Goal: Task Accomplishment & Management: Use online tool/utility

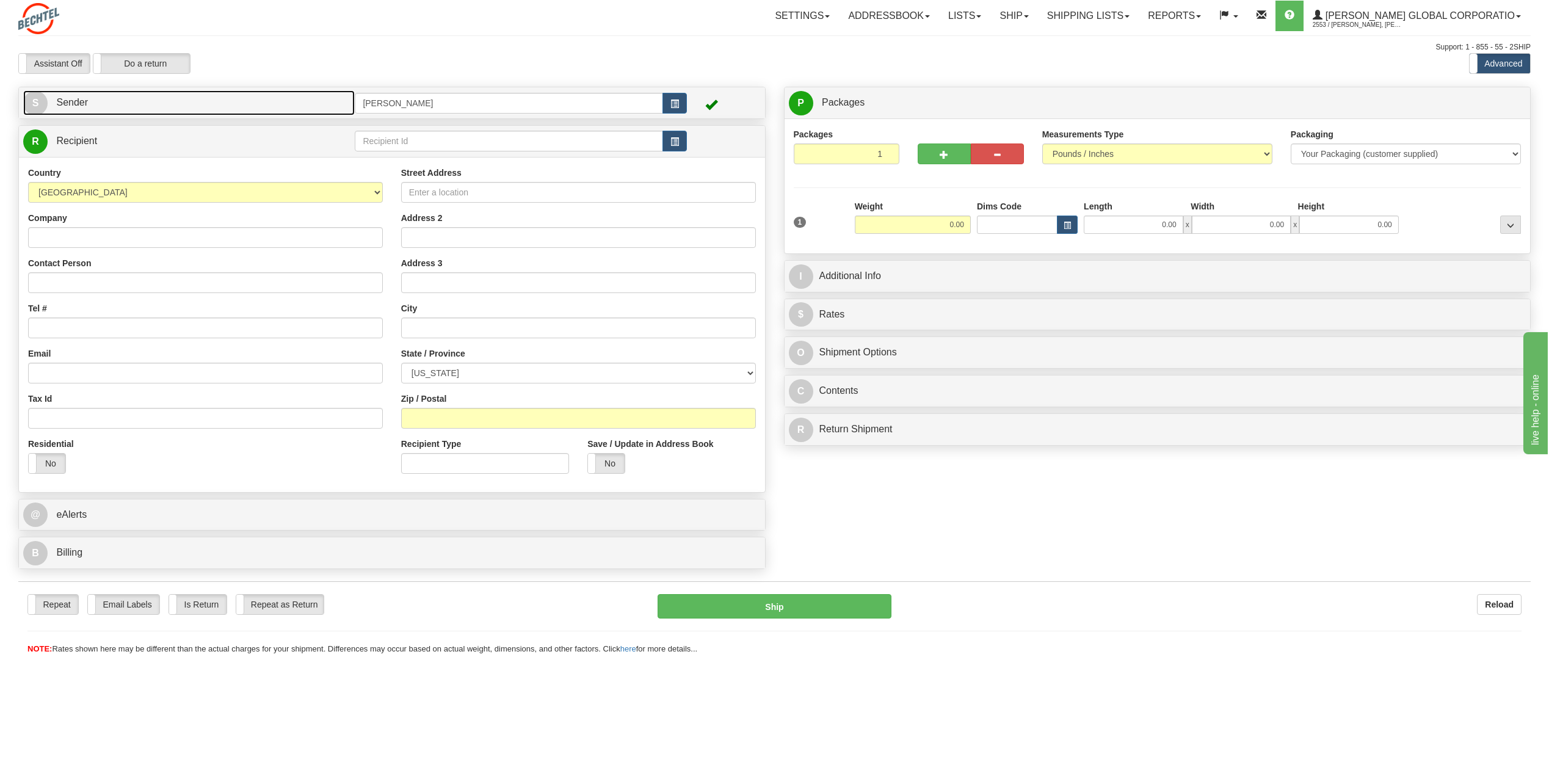
click at [46, 102] on span "S" at bounding box center [36, 103] width 25 height 25
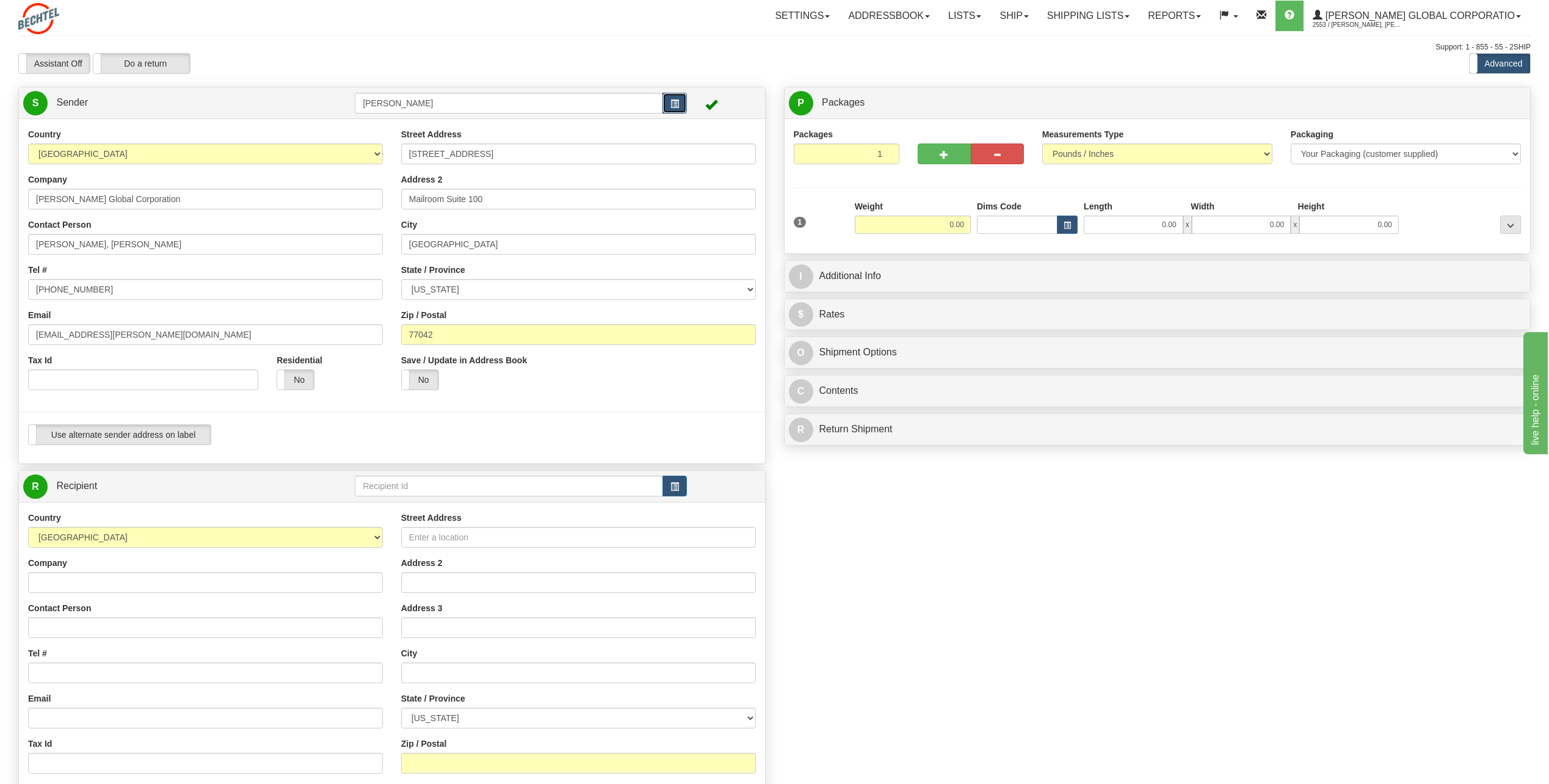
click at [682, 103] on button "button" at bounding box center [675, 103] width 25 height 20
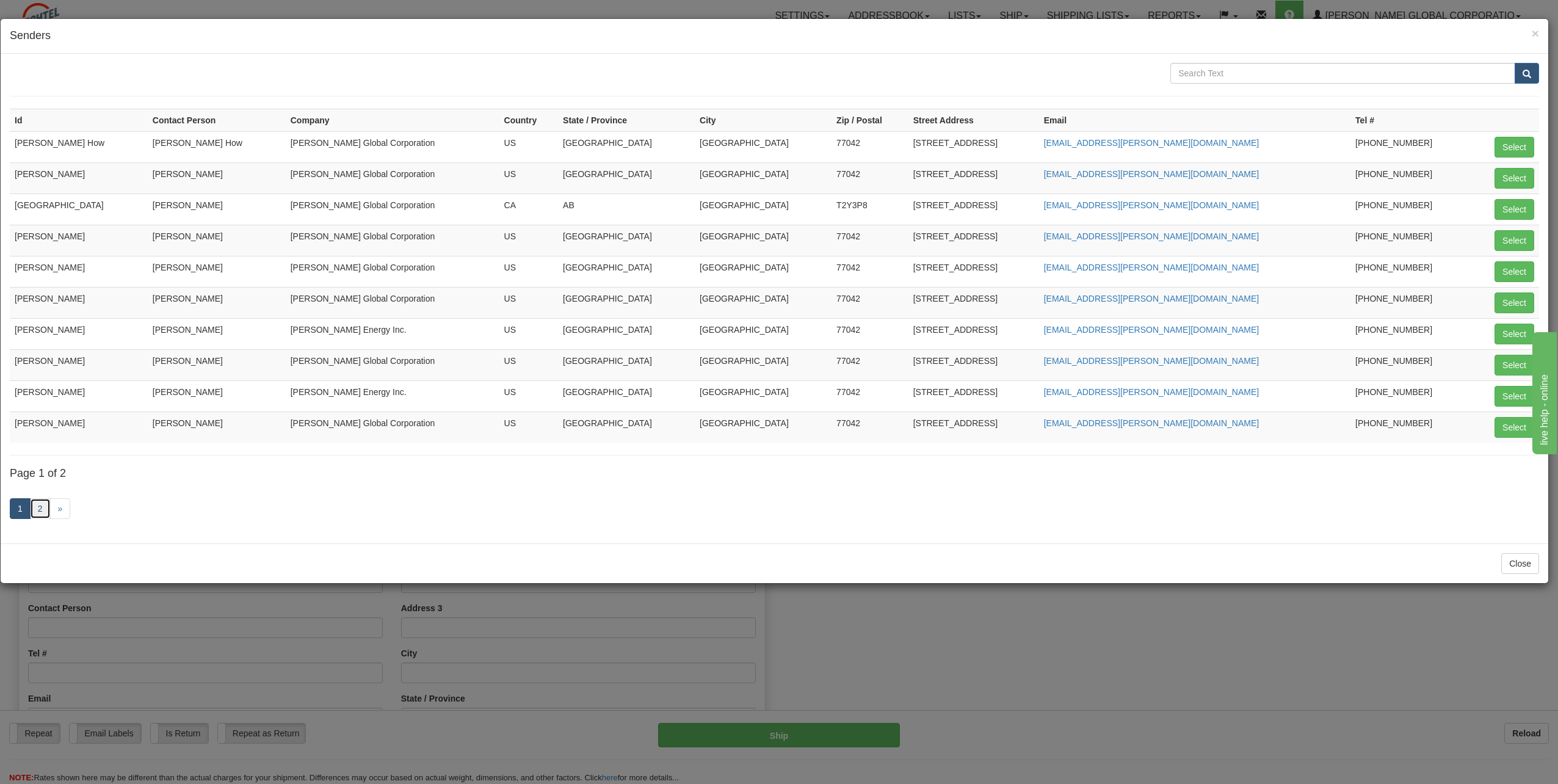
click at [40, 502] on link "2" at bounding box center [40, 509] width 20 height 20
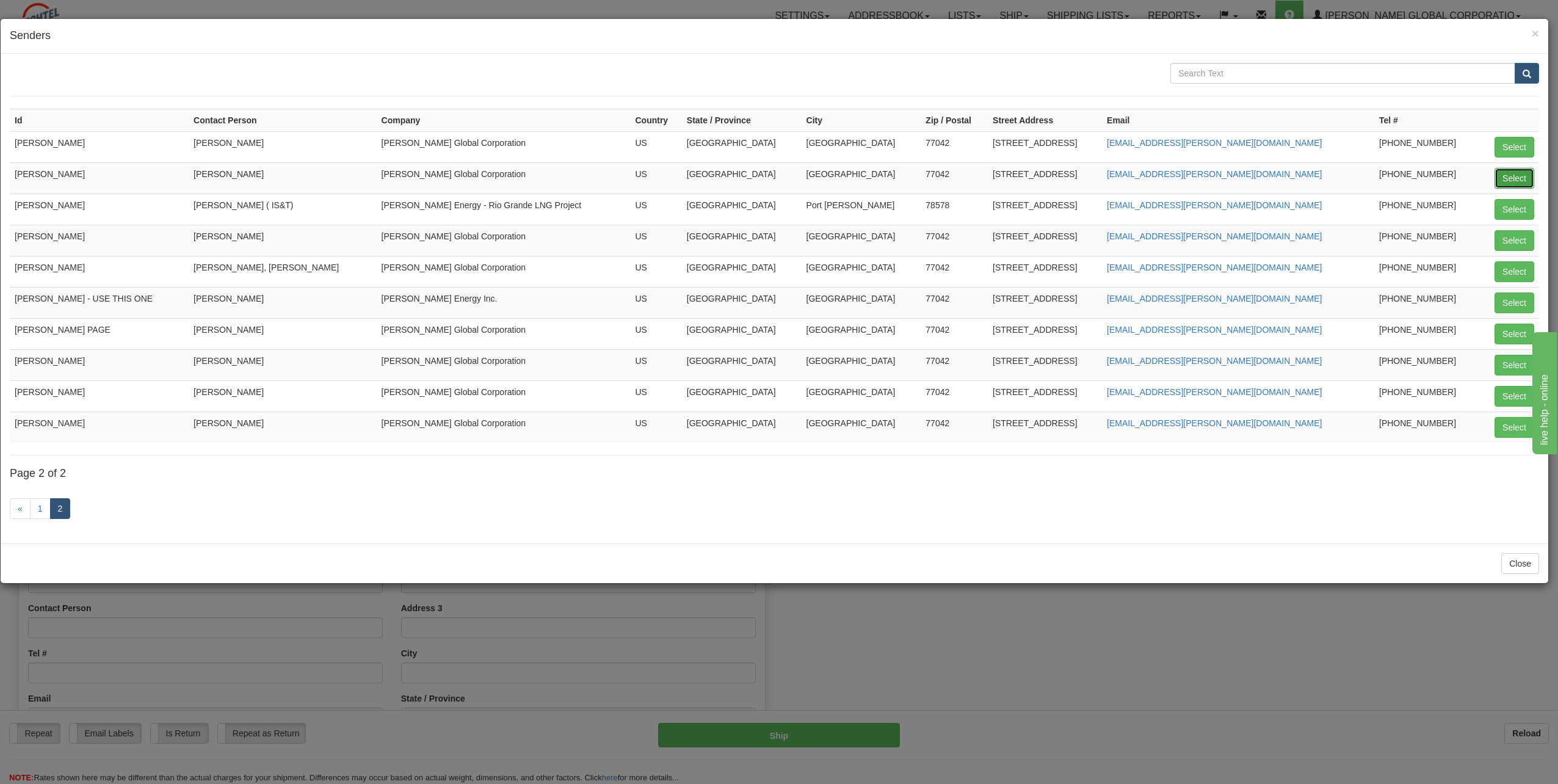
click at [1505, 174] on button "Select" at bounding box center [1514, 178] width 39 height 20
type input "[PERSON_NAME]"
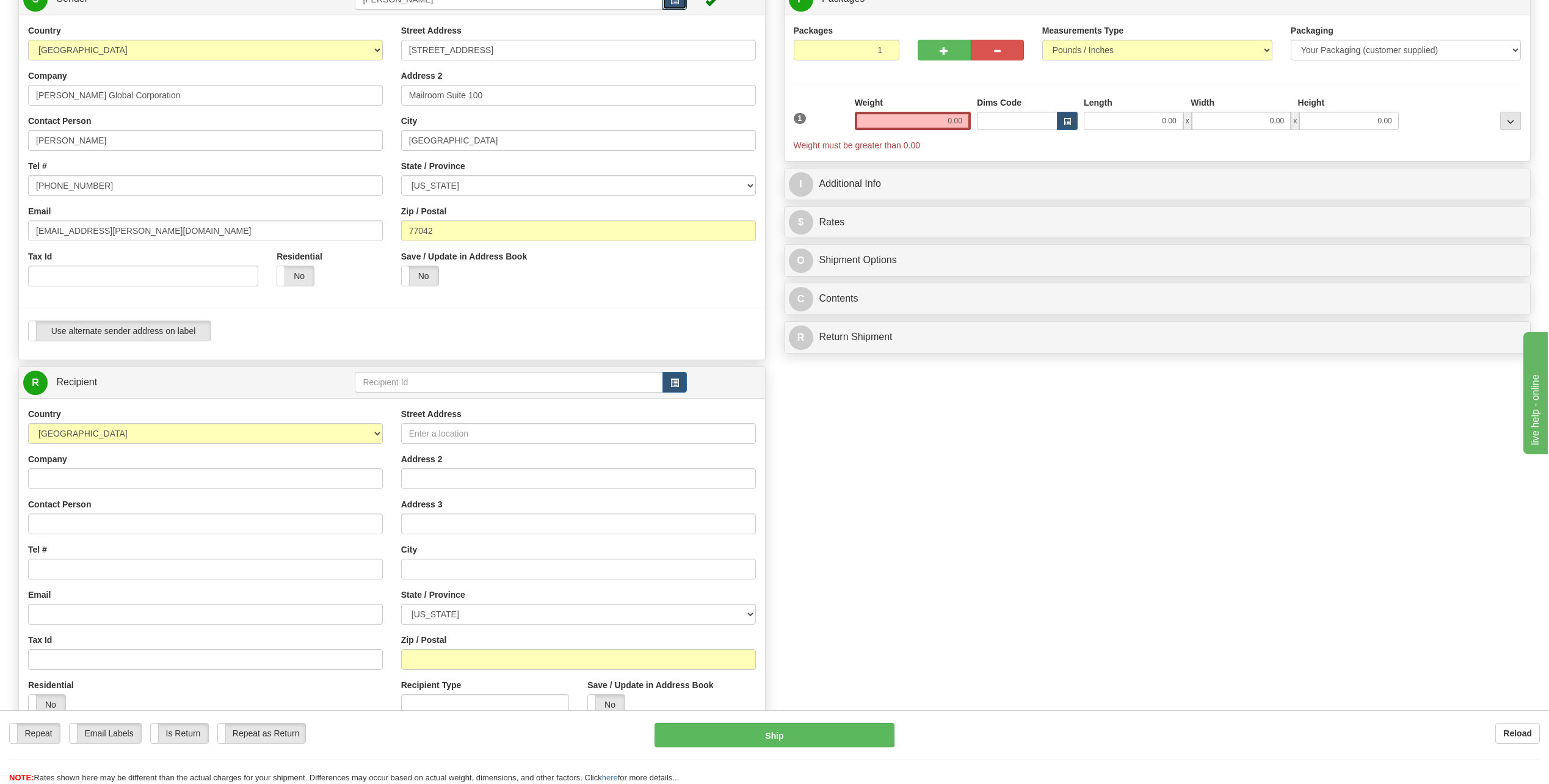
scroll to position [122, 0]
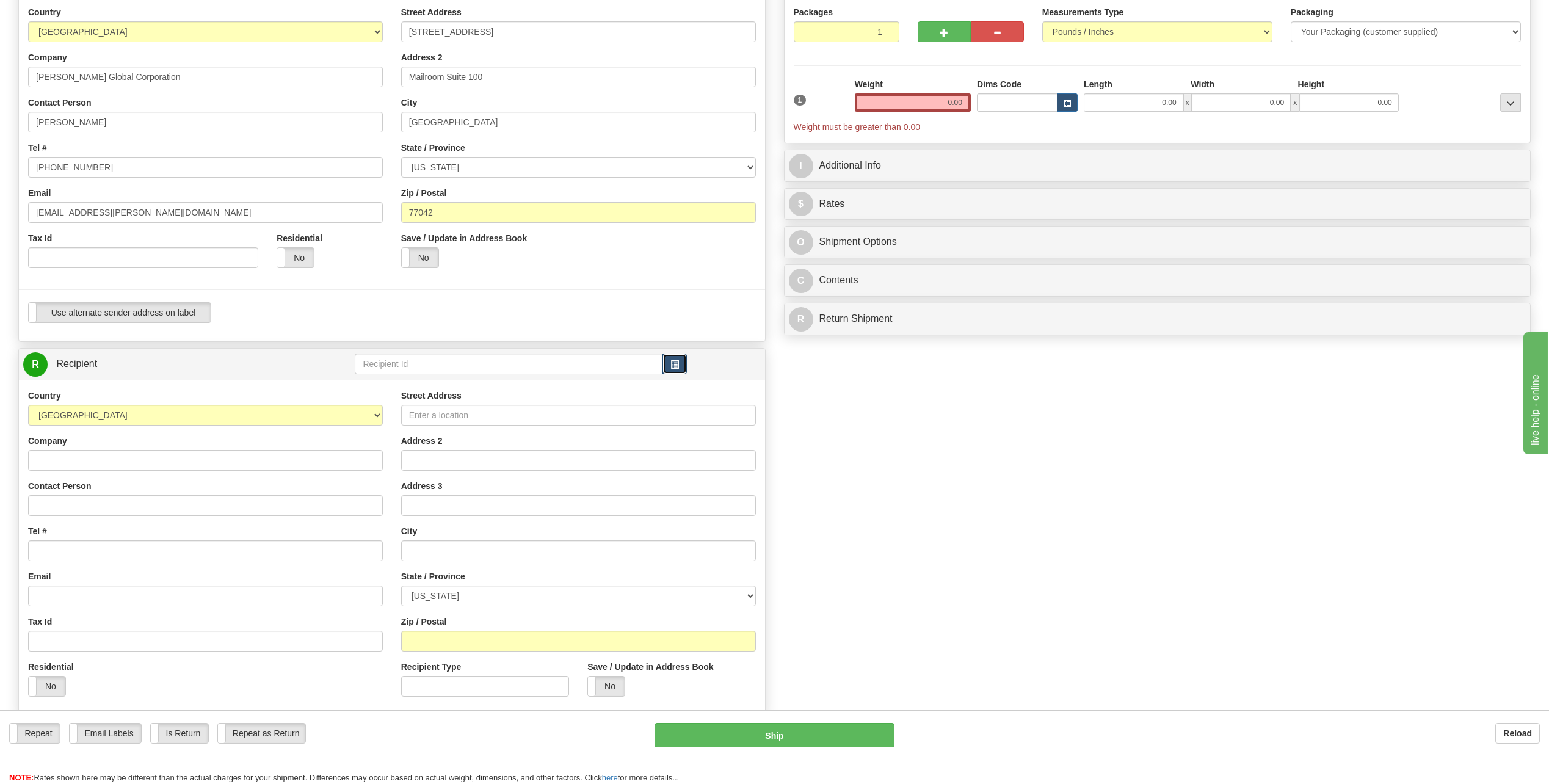
click at [671, 361] on span "button" at bounding box center [675, 364] width 9 height 8
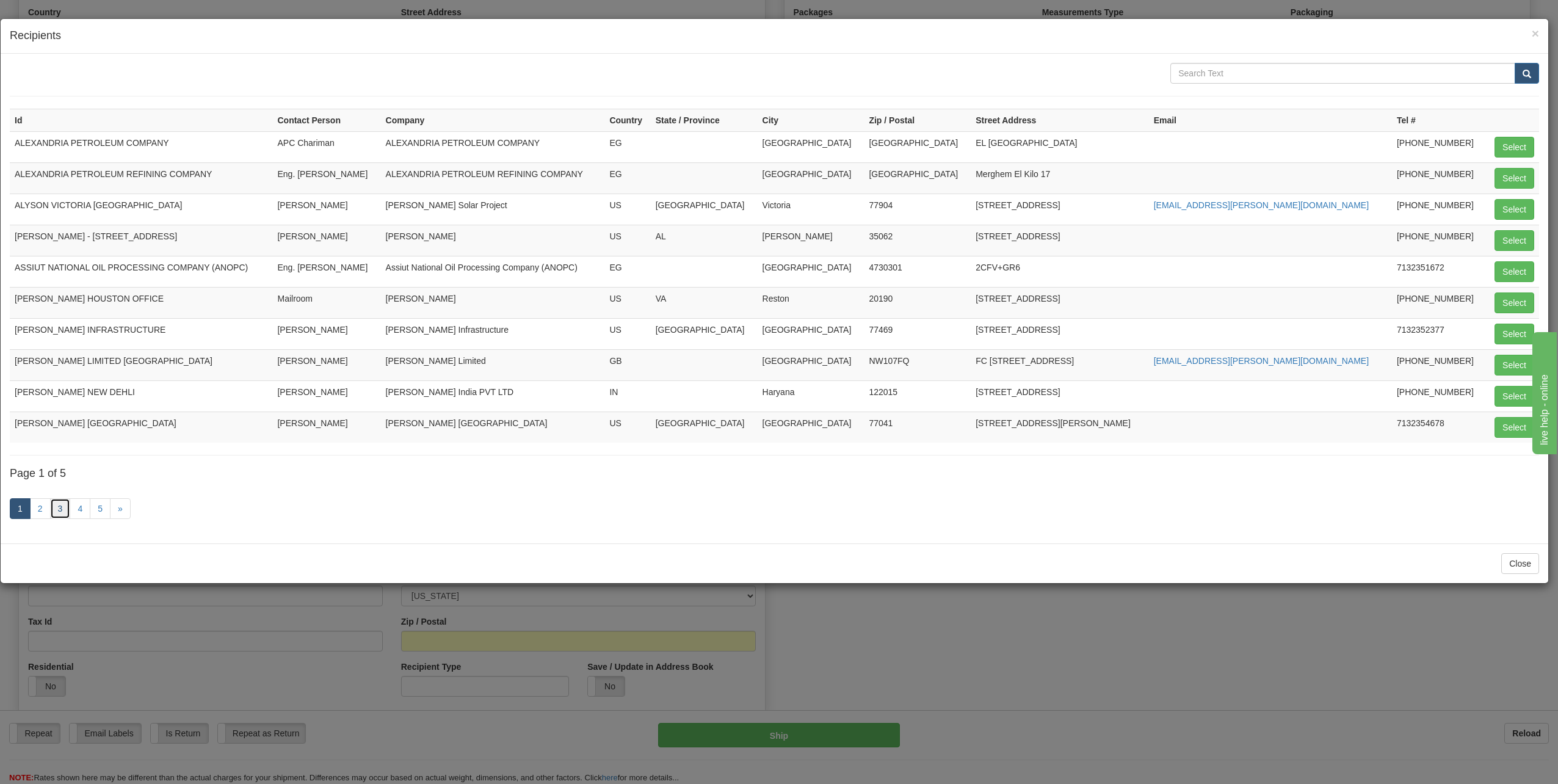
click at [60, 510] on link "3" at bounding box center [60, 509] width 20 height 20
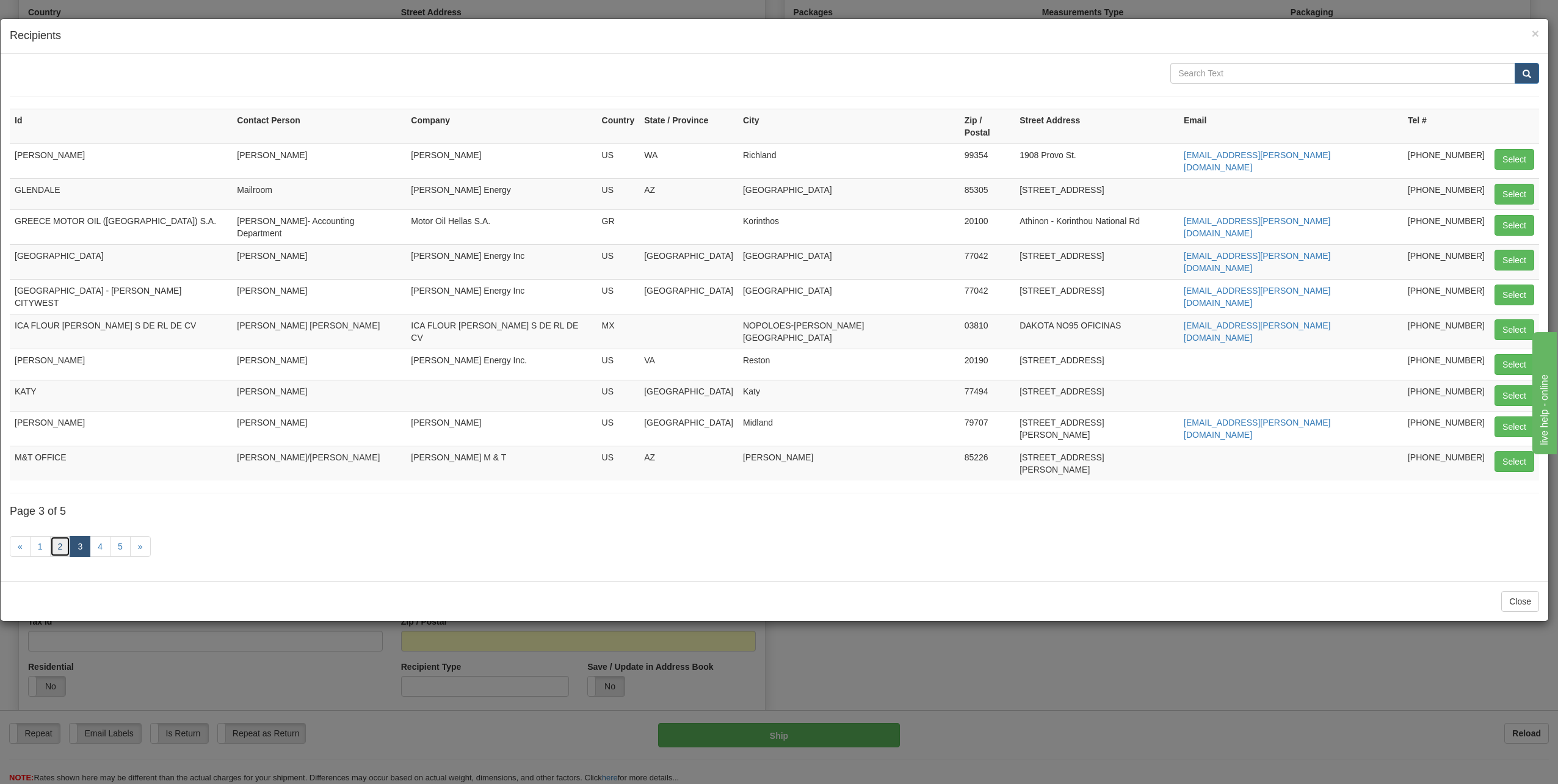
click at [55, 536] on link "2" at bounding box center [60, 546] width 20 height 20
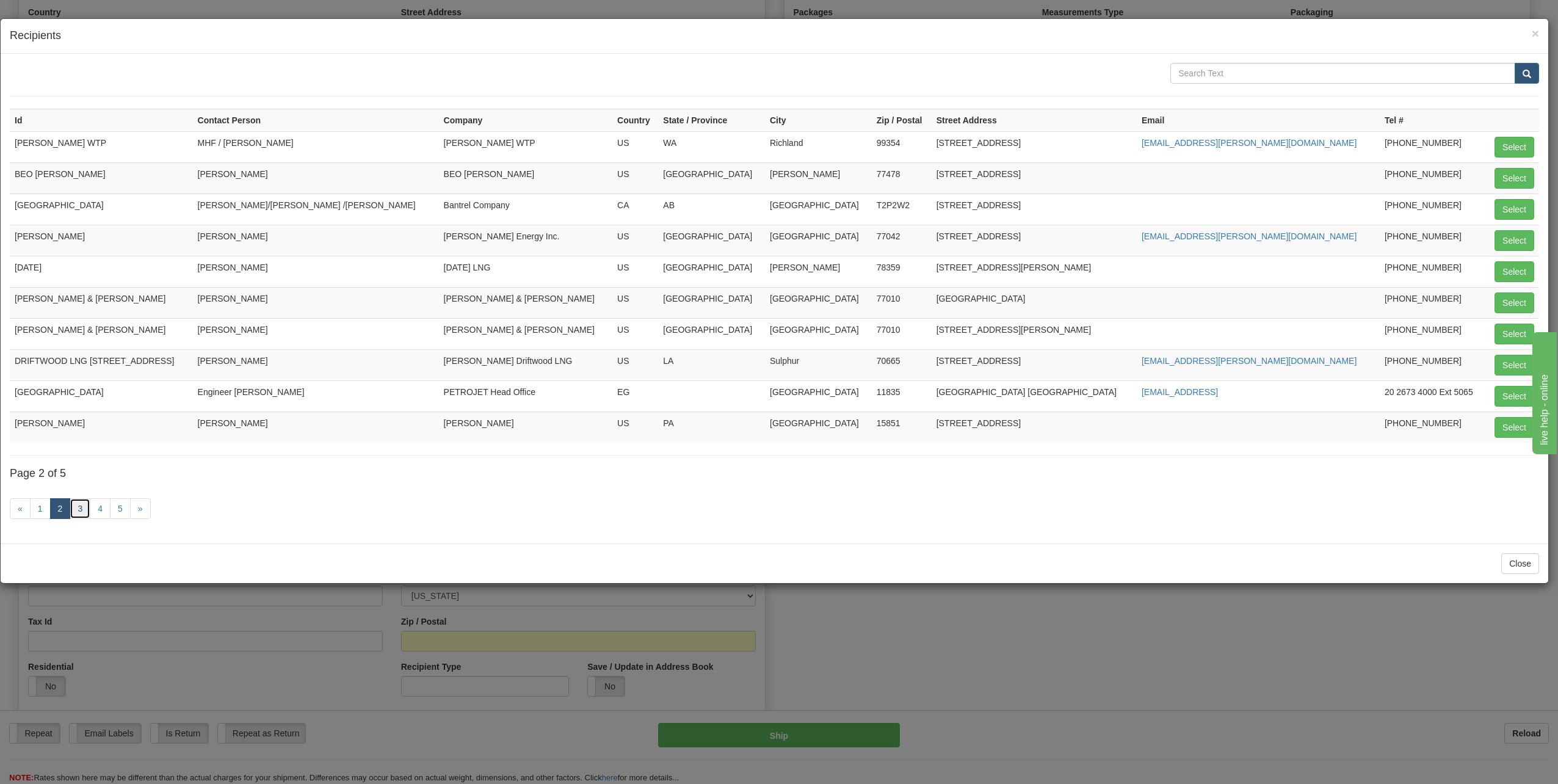
click at [84, 509] on link "3" at bounding box center [79, 509] width 20 height 20
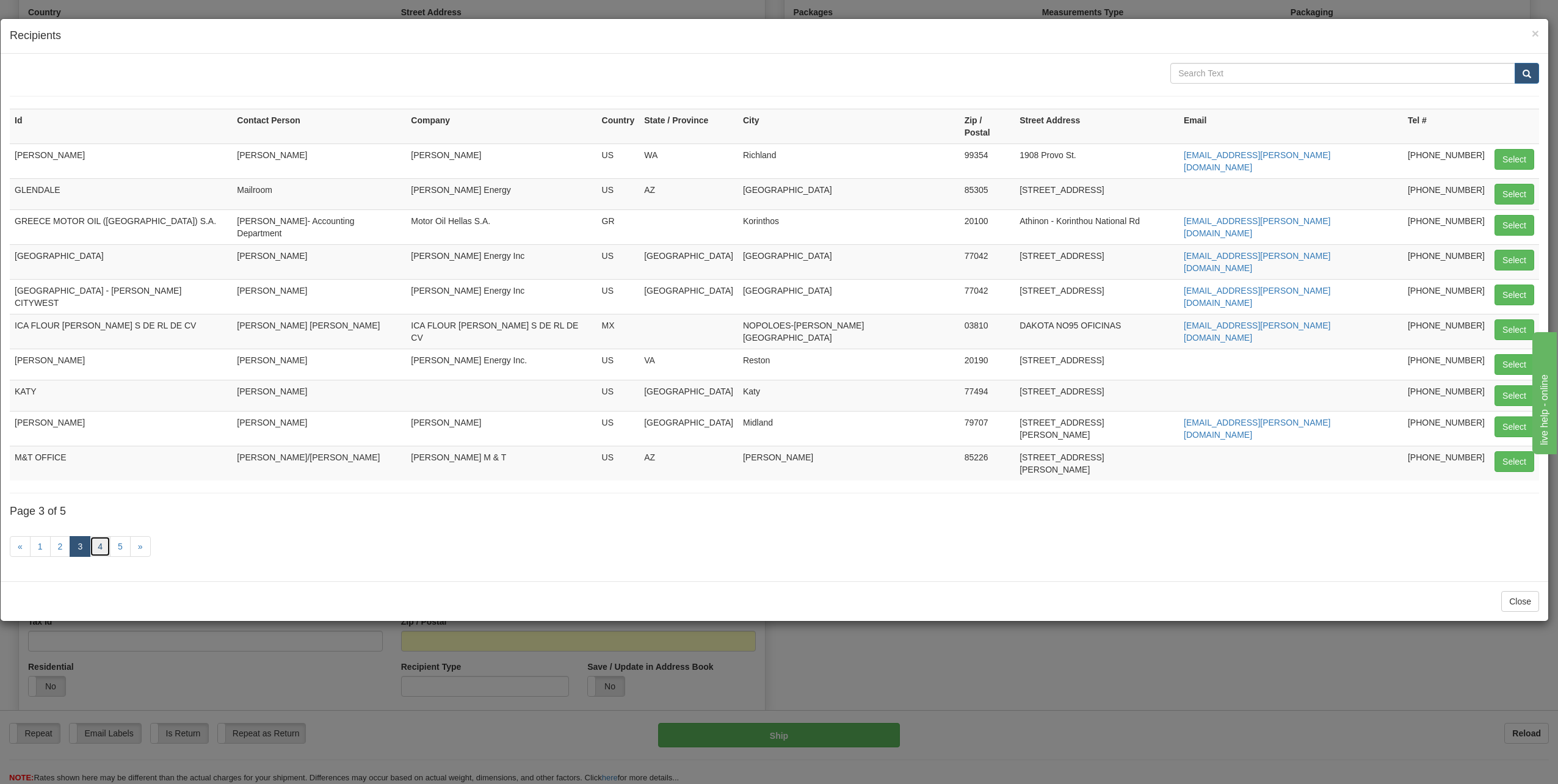
click at [103, 536] on link "4" at bounding box center [100, 546] width 20 height 20
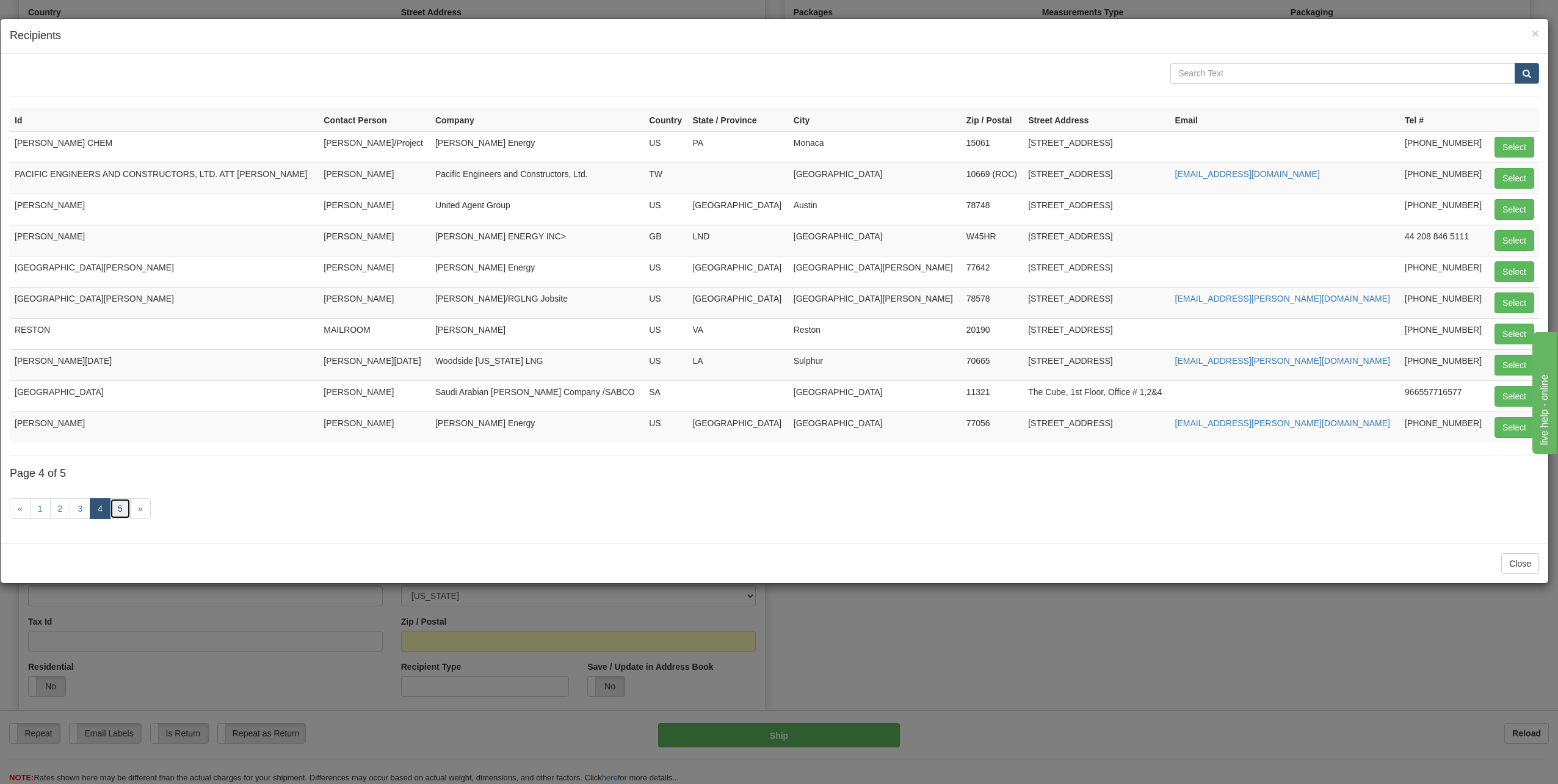
click at [117, 511] on link "5" at bounding box center [120, 509] width 20 height 20
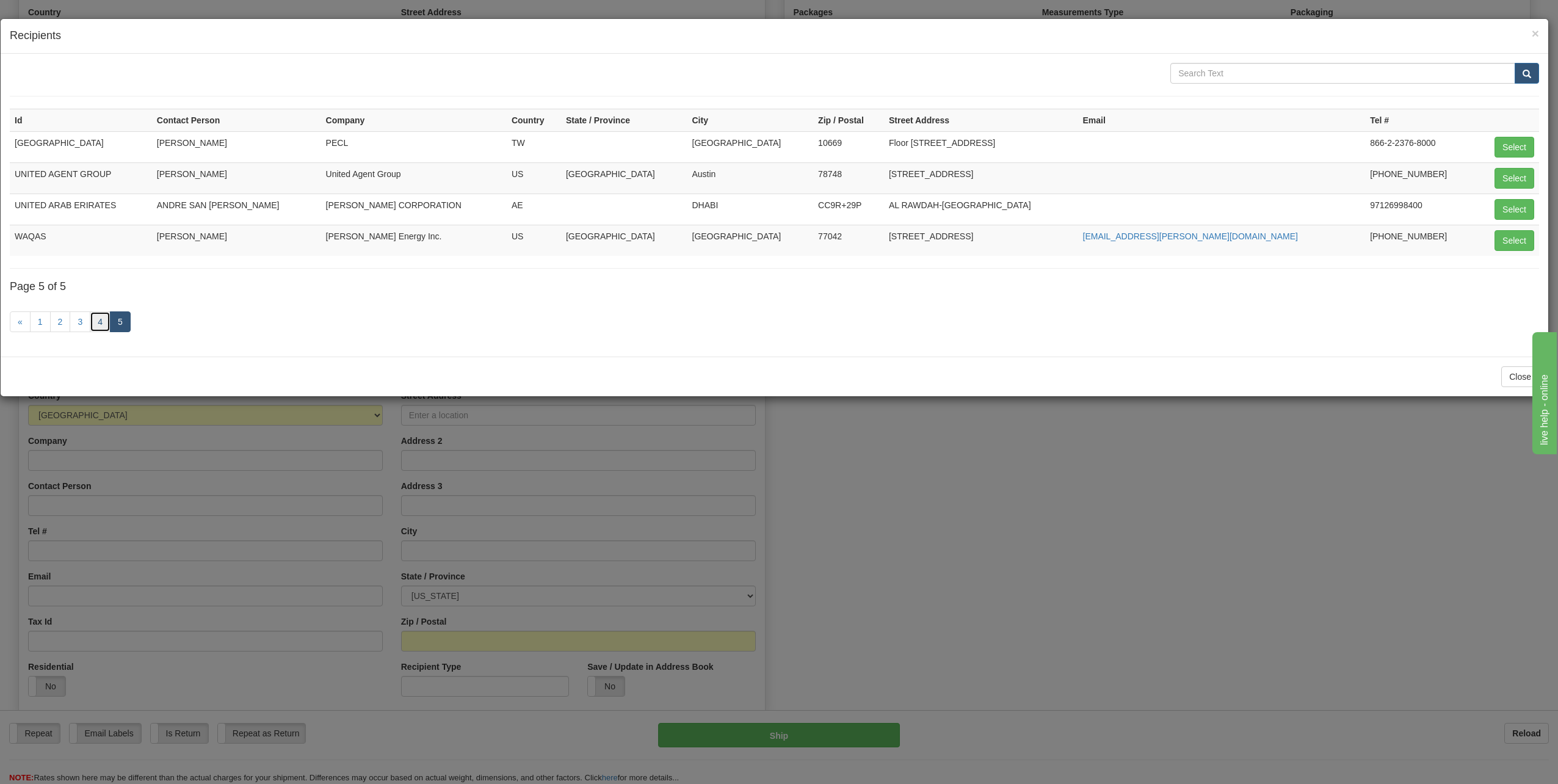
click at [101, 321] on link "4" at bounding box center [100, 321] width 20 height 20
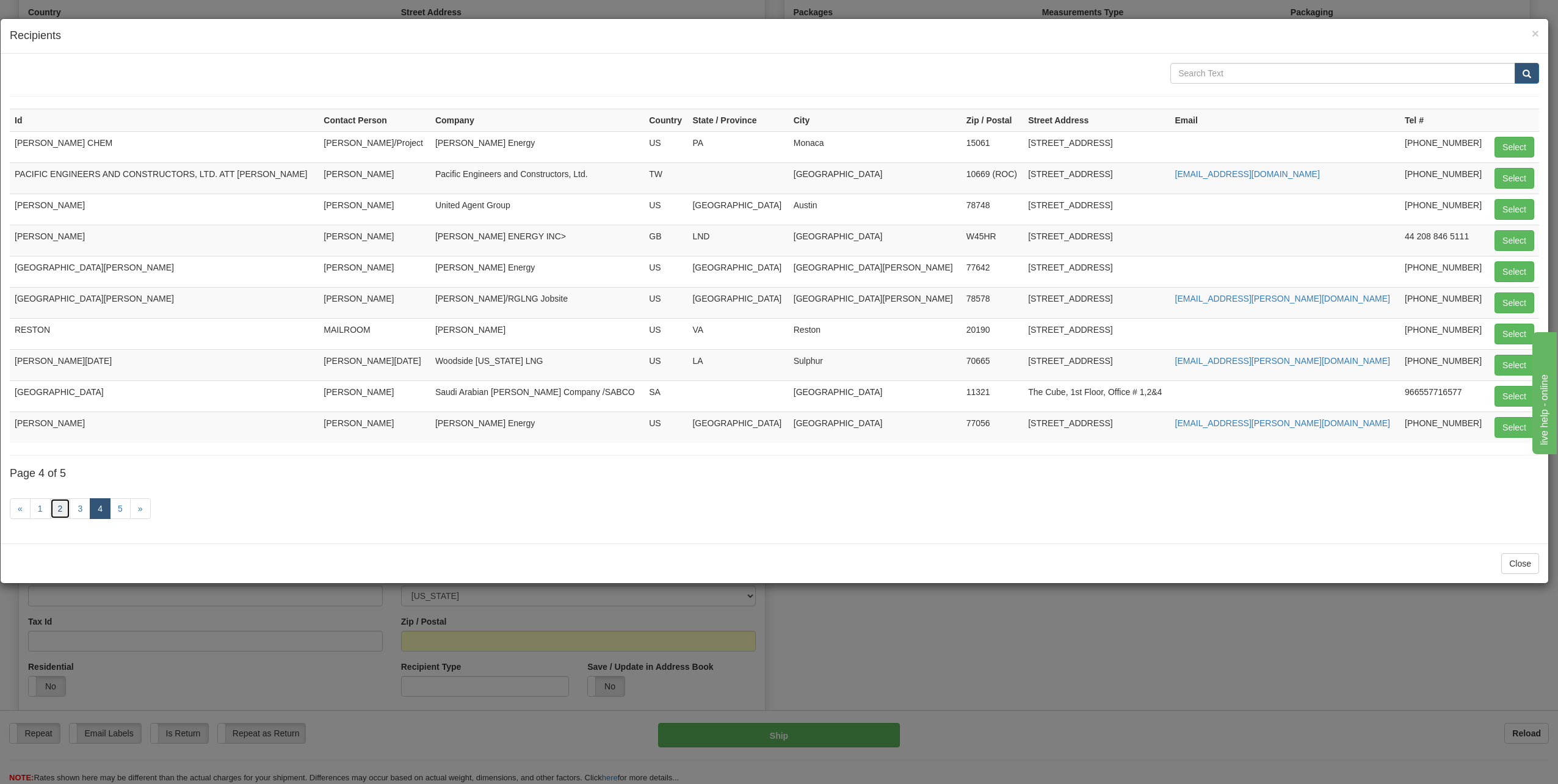
click at [53, 508] on link "2" at bounding box center [60, 509] width 20 height 20
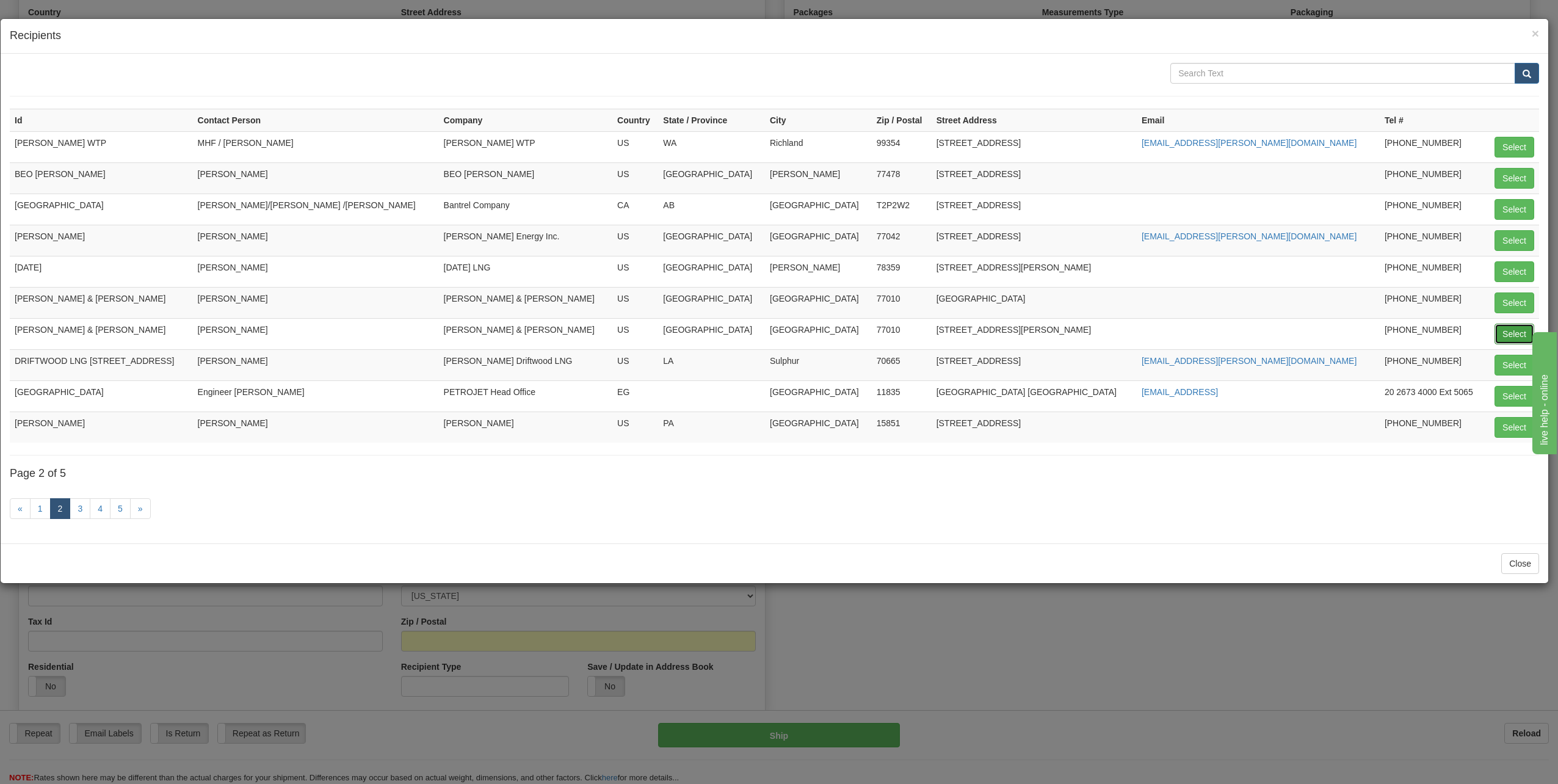
click at [1505, 335] on button "Select" at bounding box center [1514, 334] width 39 height 20
type input "[PERSON_NAME] & [PERSON_NAME]"
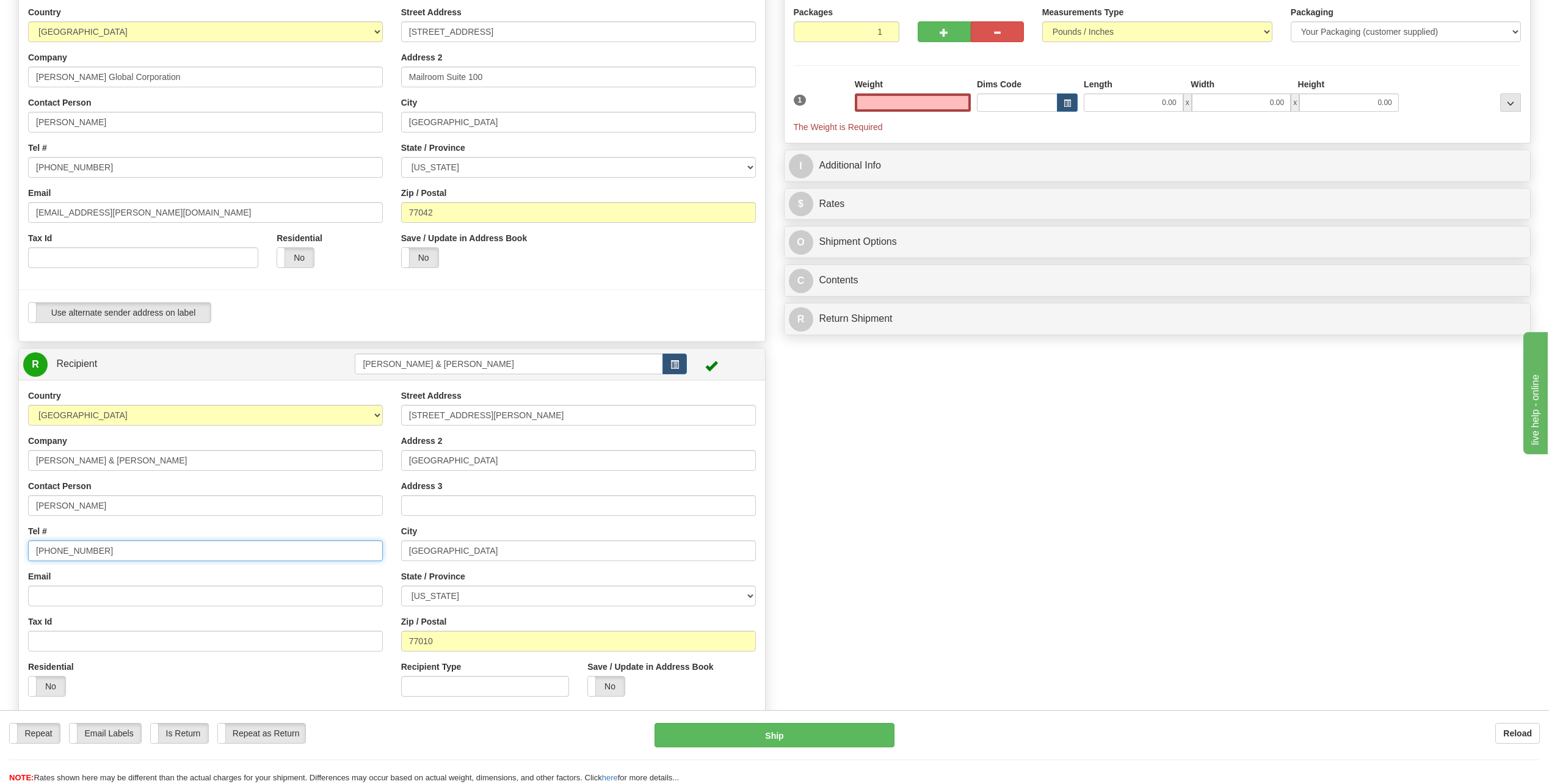
type input "0.00"
click at [109, 551] on input "[PHONE_NUMBER]" at bounding box center [206, 550] width 355 height 20
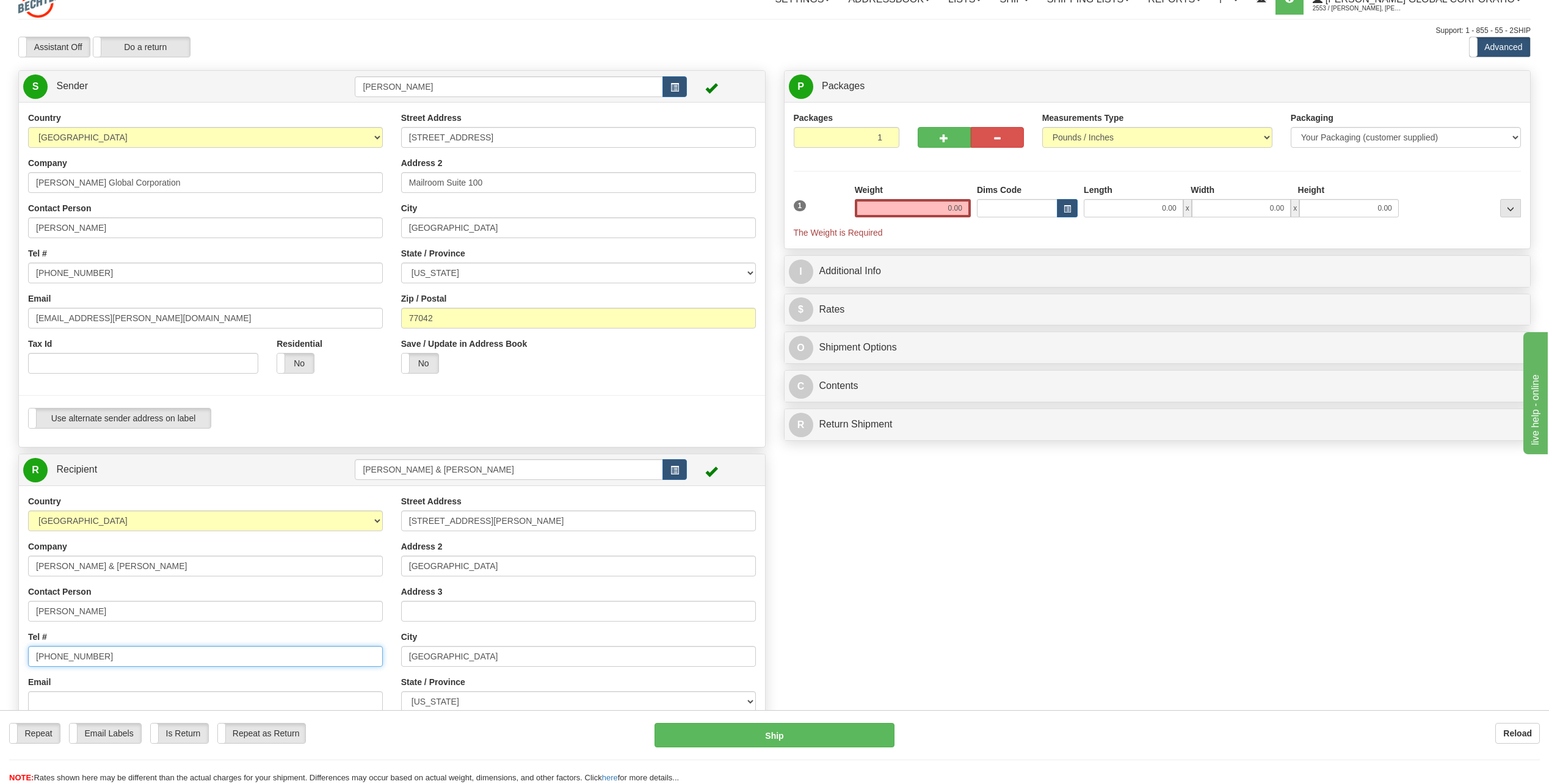
scroll to position [0, 0]
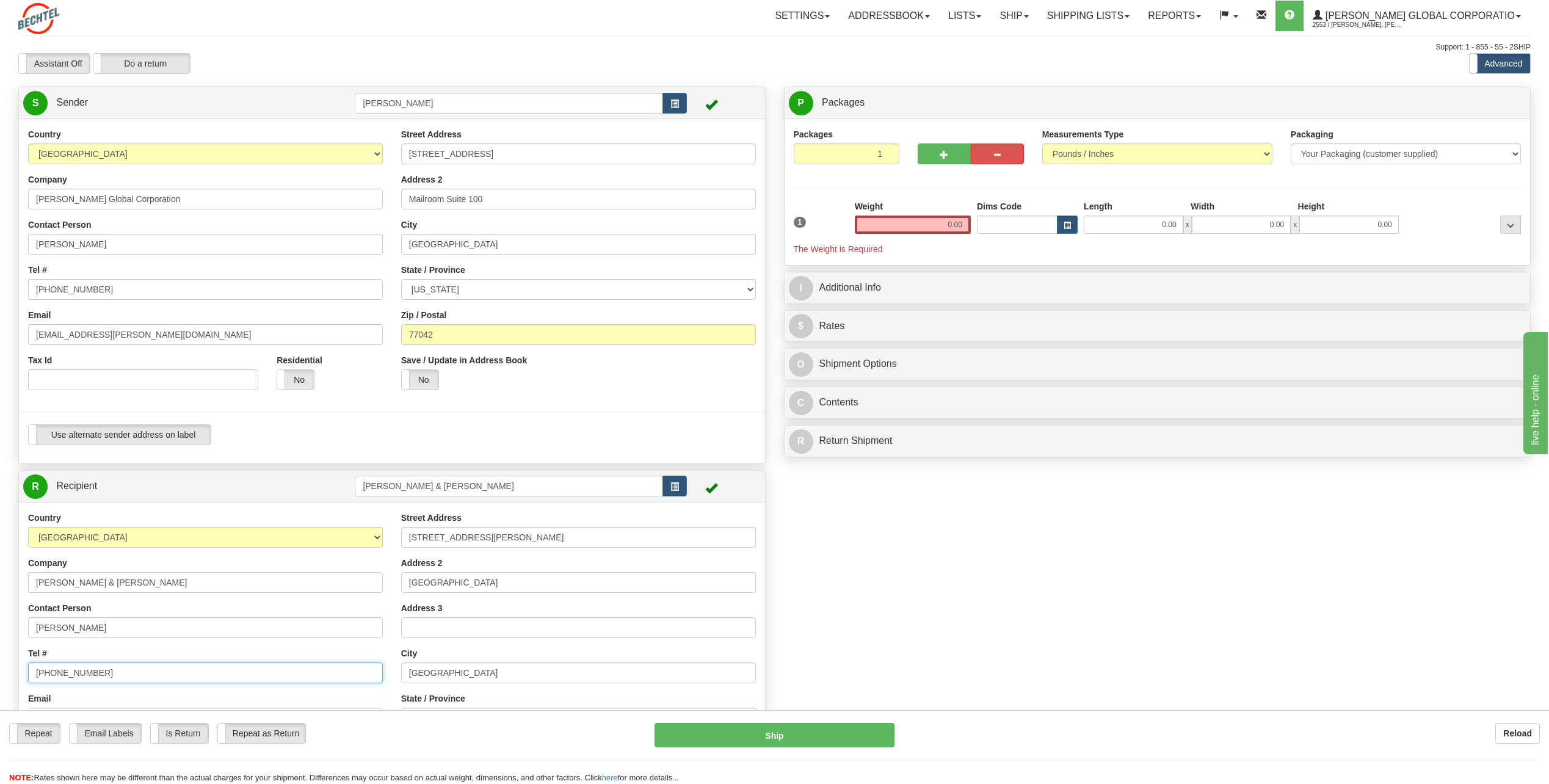
type input "[PHONE_NUMBER]"
drag, startPoint x: 945, startPoint y: 216, endPoint x: 1089, endPoint y: 216, distance: 144.0
click at [1088, 216] on div "1 Weight 0.00 Dims Code 0.00" at bounding box center [1158, 227] width 734 height 55
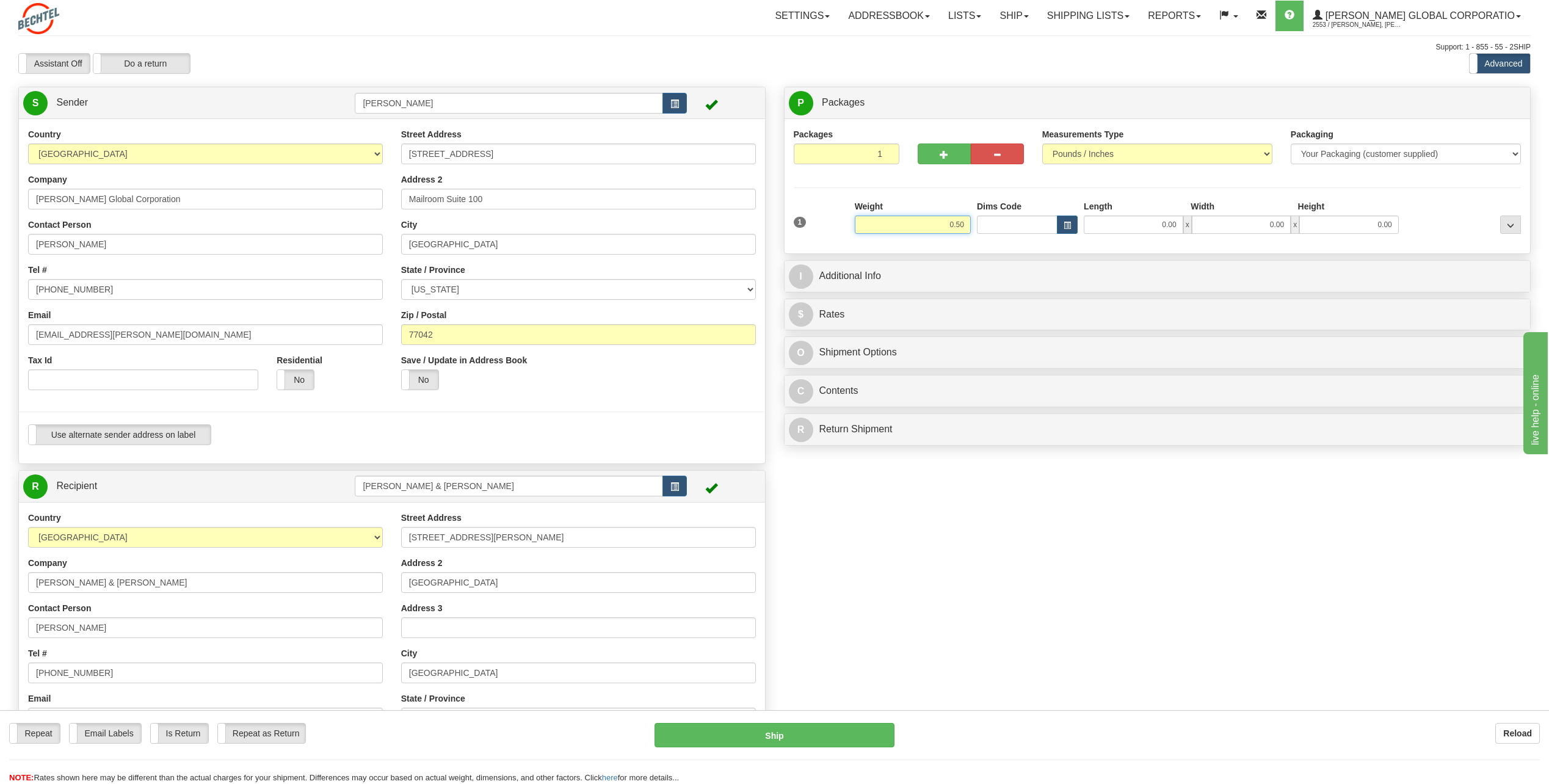
type input "0.50"
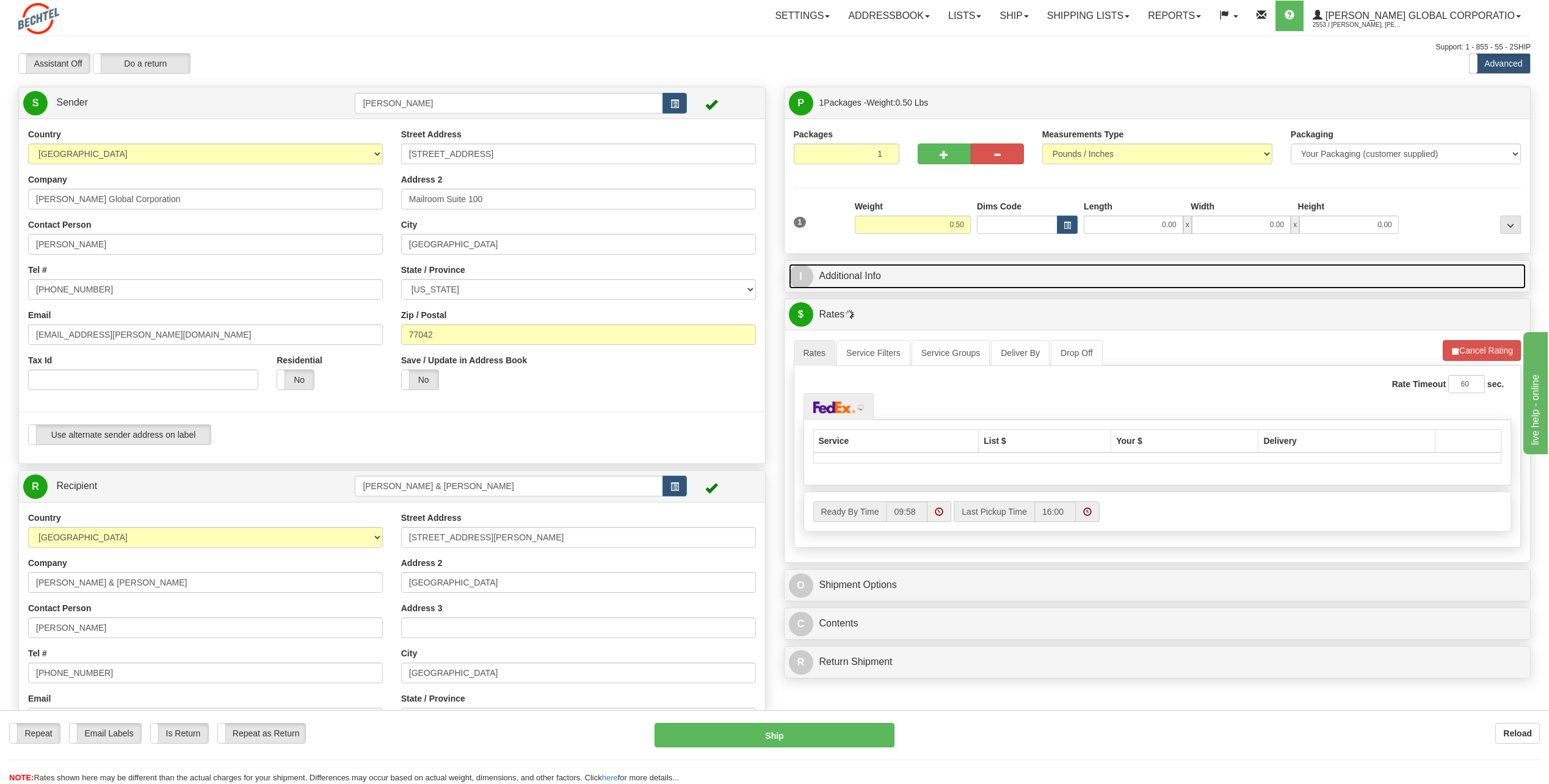
click at [802, 276] on span "I" at bounding box center [801, 277] width 25 height 25
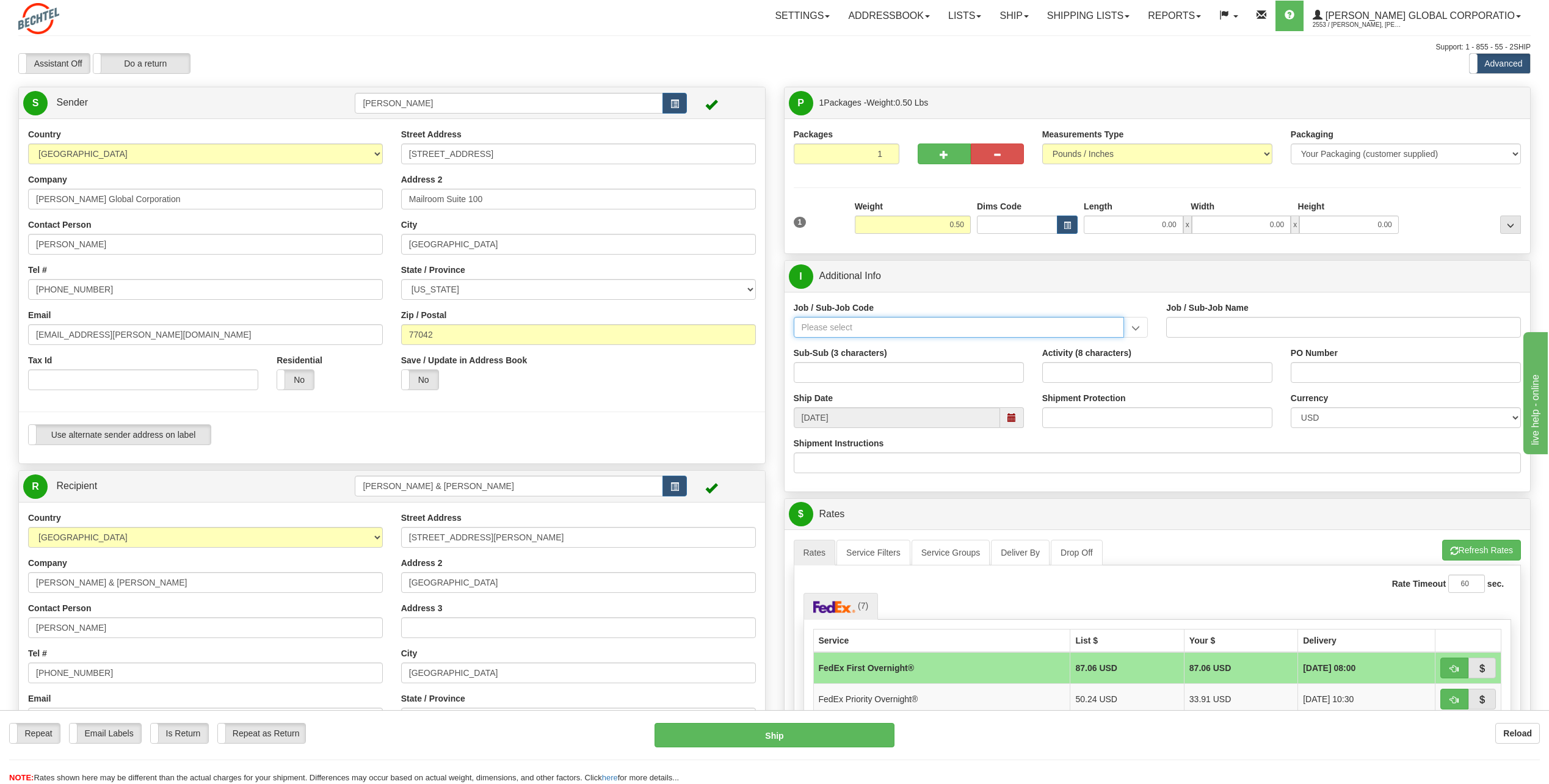
click at [826, 329] on input "Job / Sub-Job Code" at bounding box center [959, 327] width 331 height 20
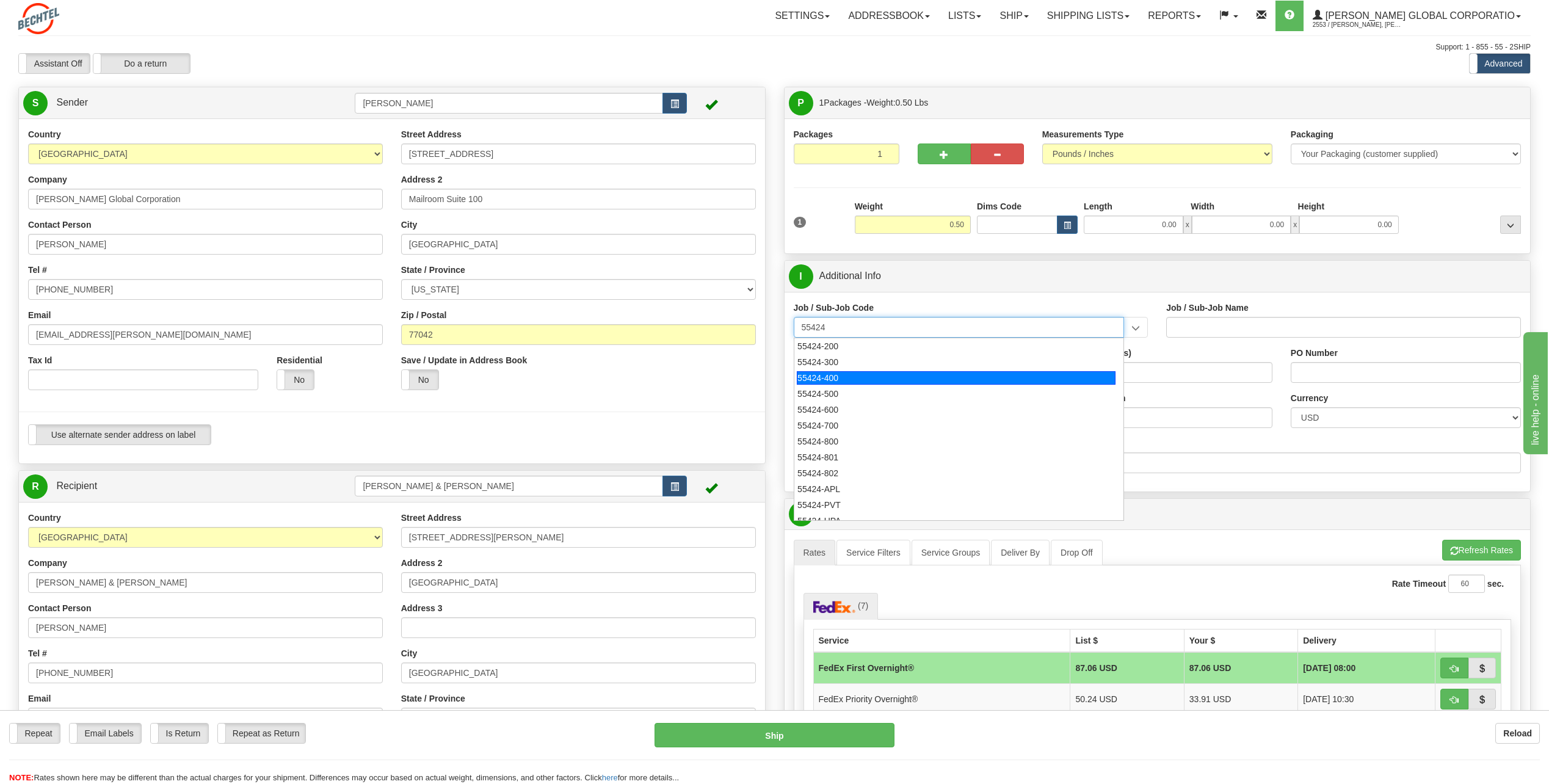
click at [840, 376] on div "55424-400" at bounding box center [956, 377] width 319 height 13
type input "55424-400"
type input "RESEARCH & DEVELOPMENT - ONSHORE"
type input "55424-400"
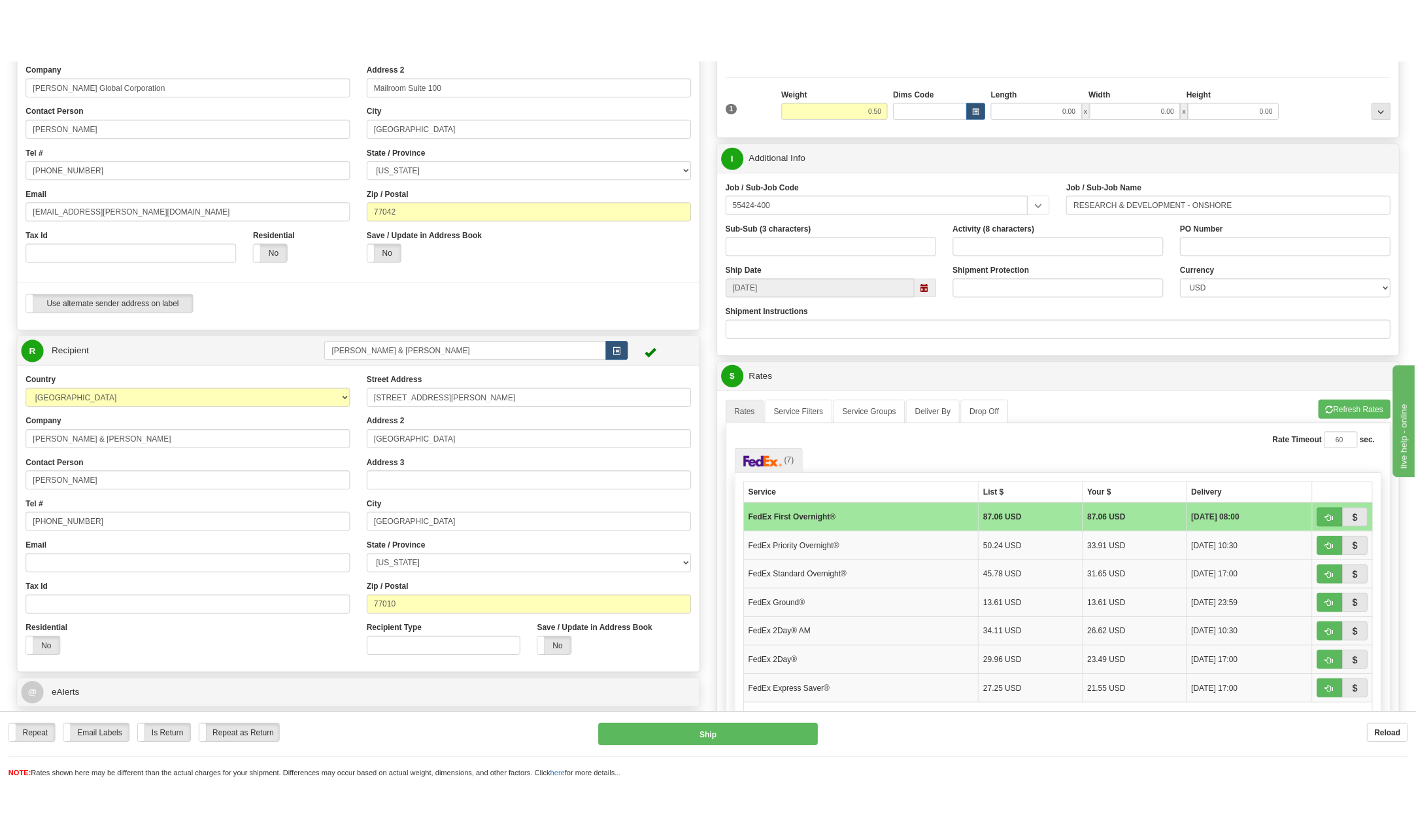
scroll to position [196, 0]
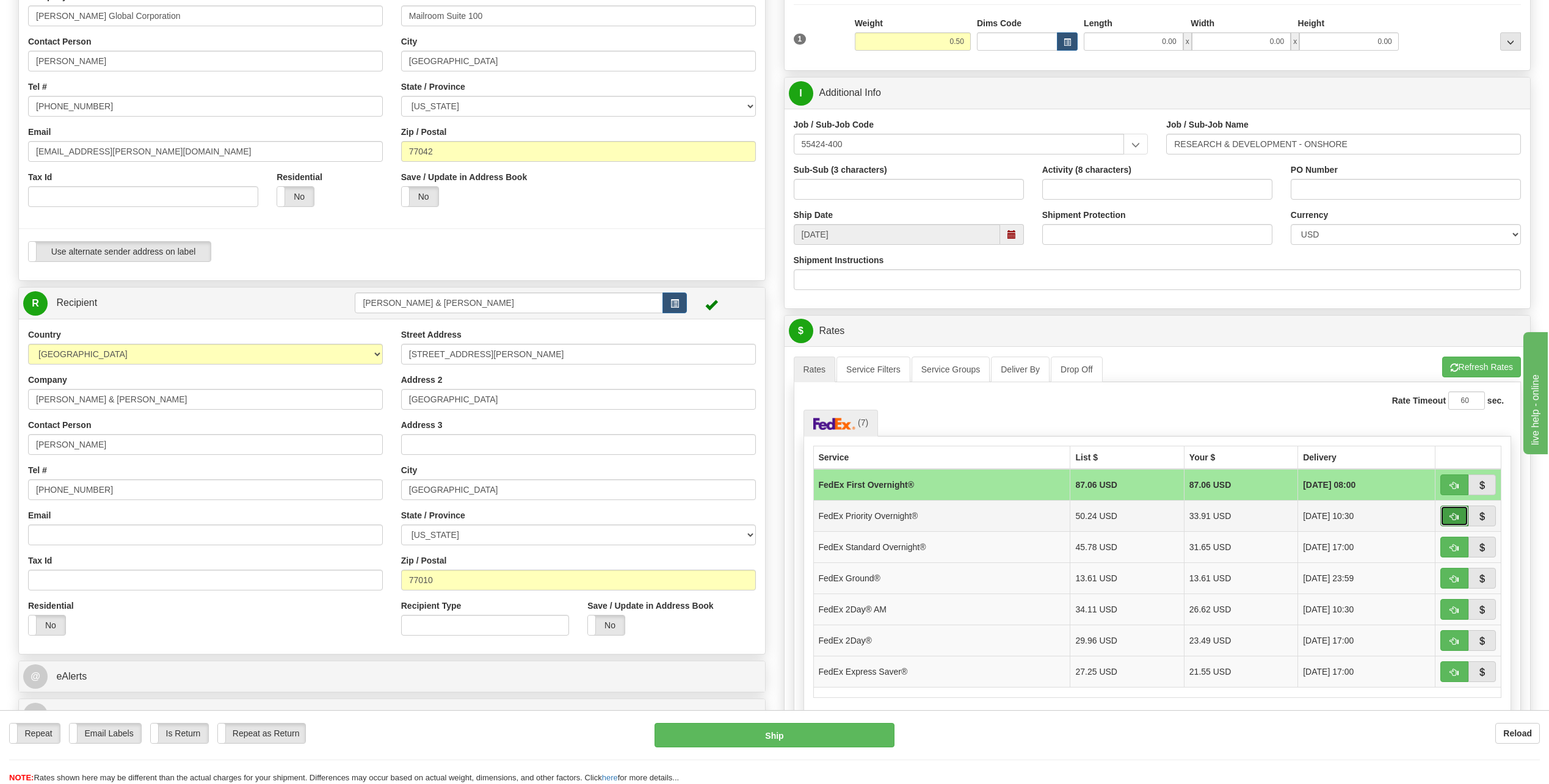
click at [1448, 514] on button "button" at bounding box center [1454, 516] width 28 height 20
type input "01"
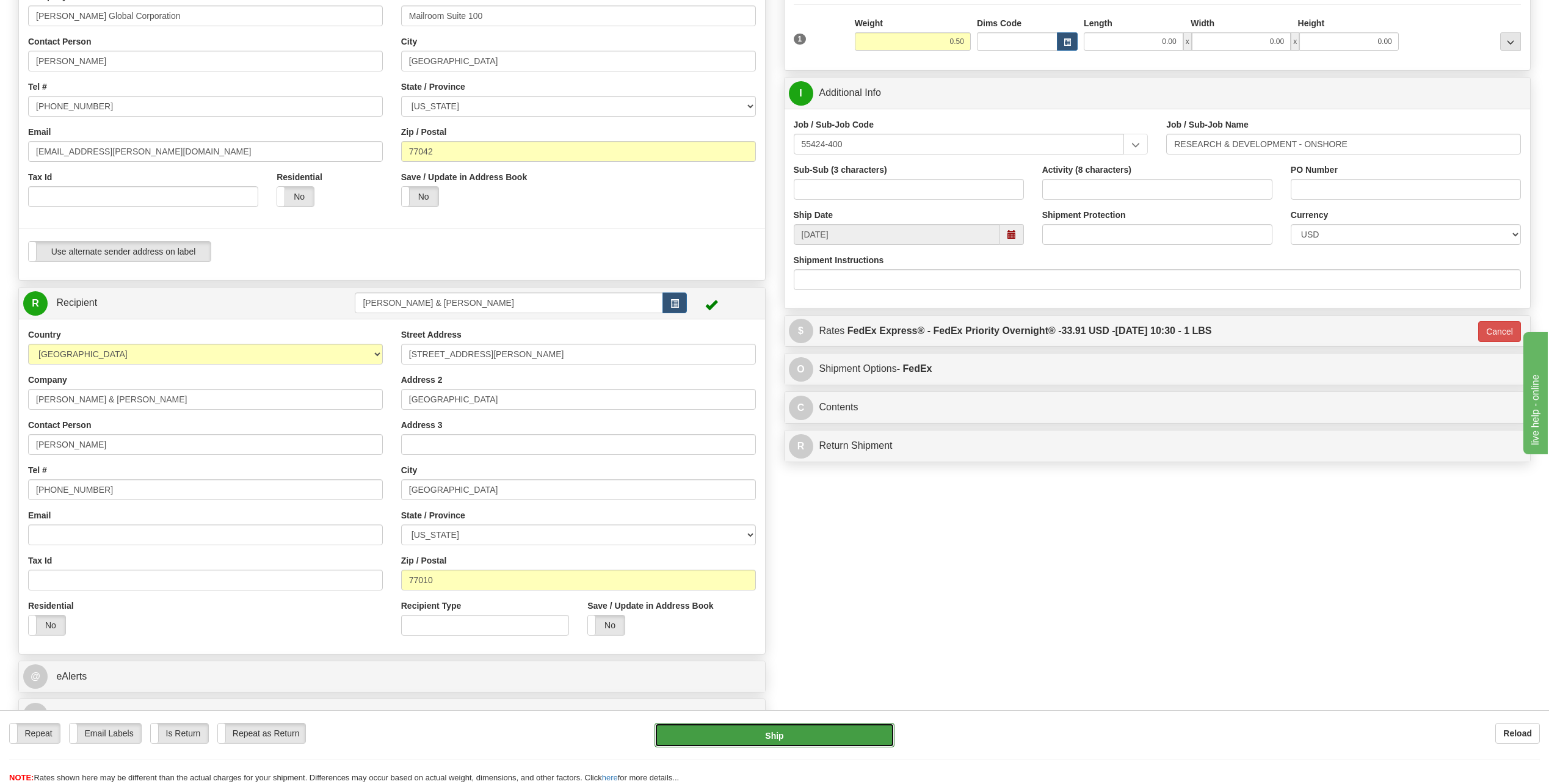
click at [793, 732] on button "Ship" at bounding box center [774, 735] width 240 height 25
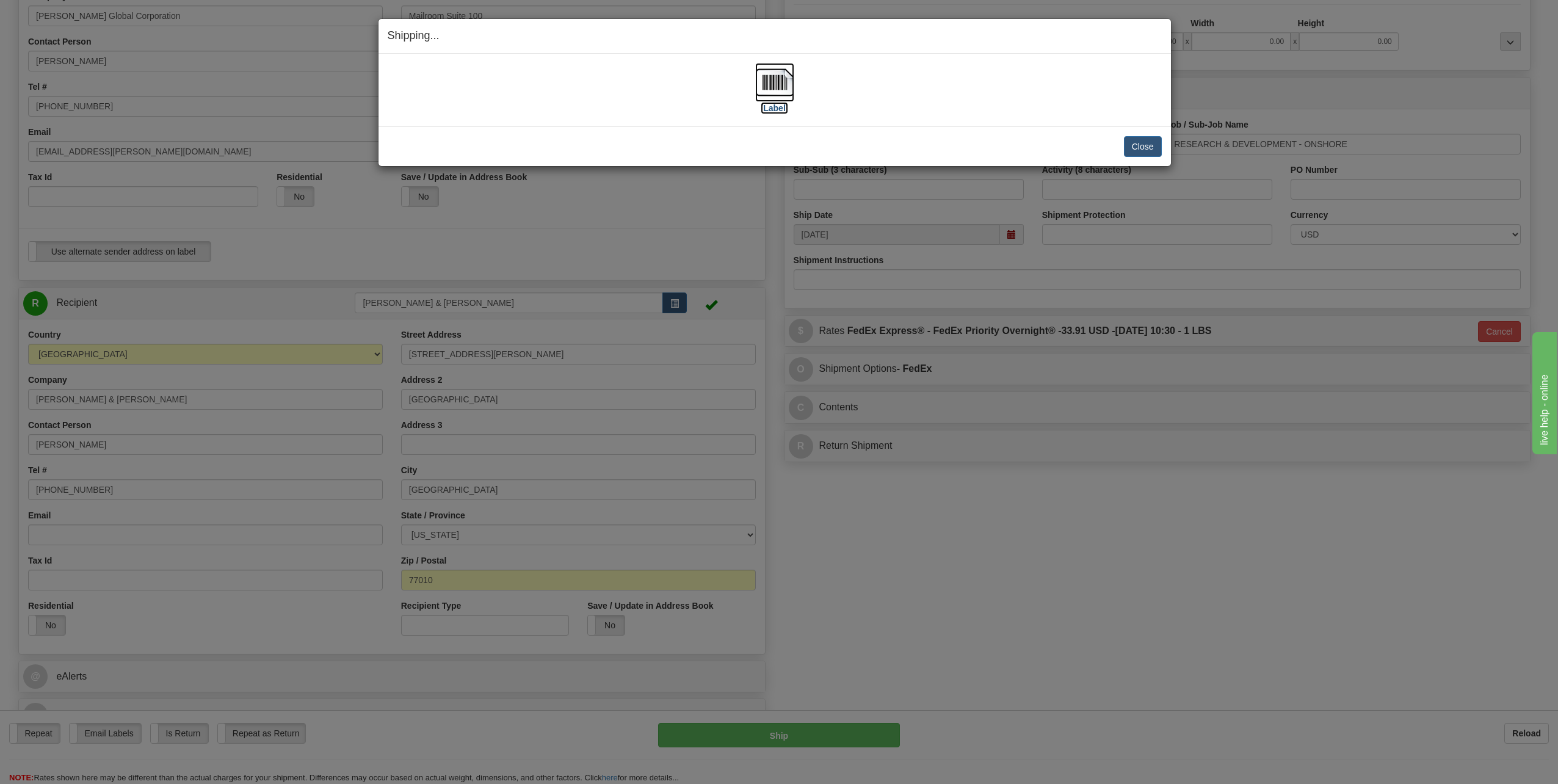
click at [782, 83] on img at bounding box center [775, 82] width 39 height 39
